Goal: Navigation & Orientation: Find specific page/section

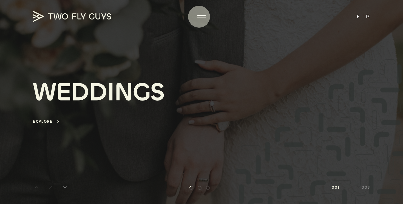
click at [199, 17] on div at bounding box center [202, 16] width 8 height 5
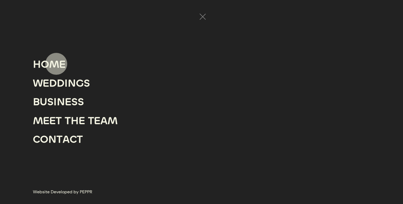
click at [56, 64] on div "M" at bounding box center [54, 64] width 10 height 19
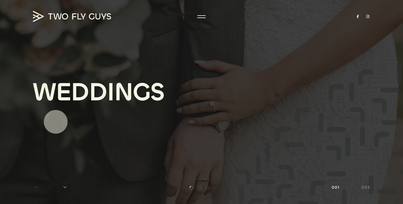
click at [52, 122] on div "Explore" at bounding box center [43, 122] width 20 height 6
